Goal: Task Accomplishment & Management: Complete application form

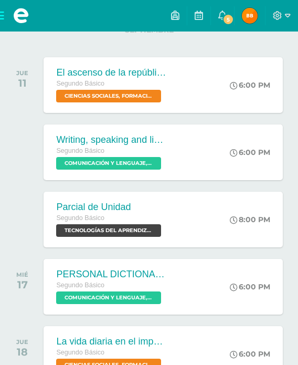
scroll to position [167, 0]
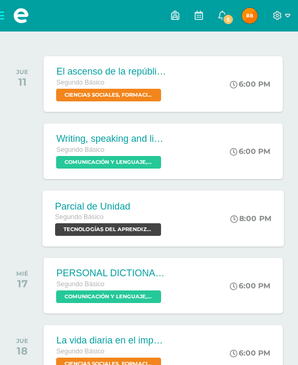
click at [132, 236] on span "TECNOLOGÍAS DEL APRENDIZAJE Y LA COMUNICACIÓN 'Sección B'" at bounding box center [108, 229] width 106 height 13
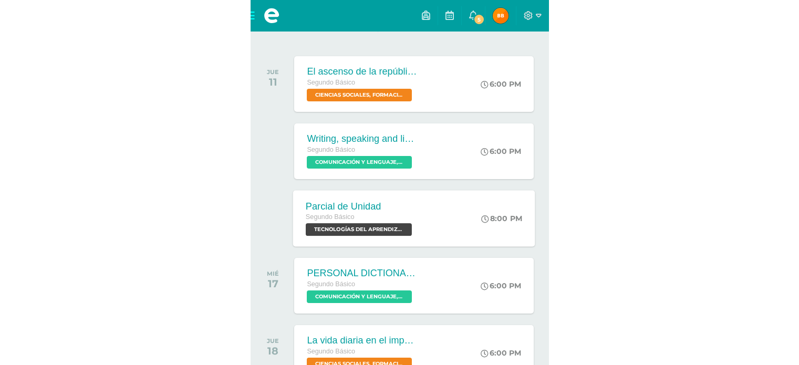
scroll to position [143, 0]
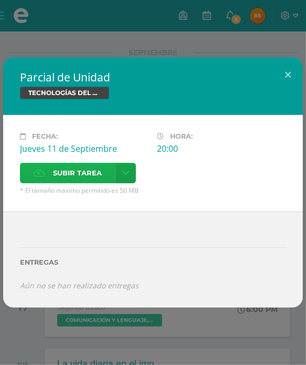
click at [90, 170] on span "Subir tarea" at bounding box center [77, 172] width 49 height 19
click at [0, 0] on input "Subir tarea" at bounding box center [0, 0] width 0 height 0
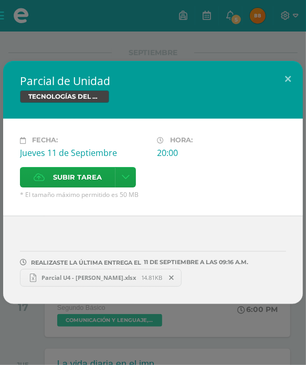
click at [73, 274] on span "Parcial U4 - Bárbara Bonilla.xlsx" at bounding box center [88, 278] width 105 height 8
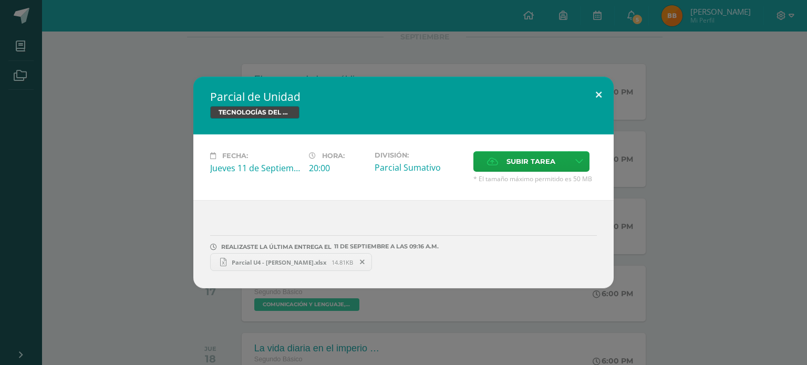
click at [298, 96] on button at bounding box center [599, 95] width 30 height 36
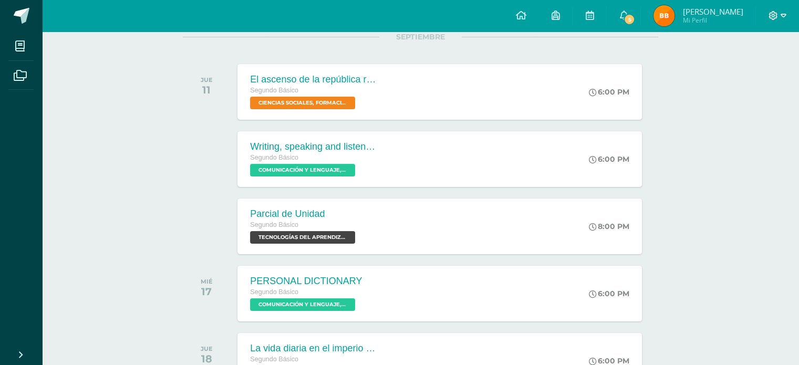
click at [298, 19] on icon at bounding box center [773, 15] width 9 height 9
click at [298, 70] on span "Cerrar sesión" at bounding box center [750, 72] width 47 height 10
